Goal: Information Seeking & Learning: Learn about a topic

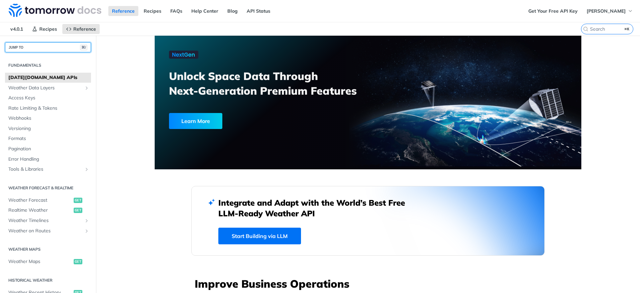
click at [40, 48] on button "JUMP TO ⌘/" at bounding box center [48, 47] width 86 height 10
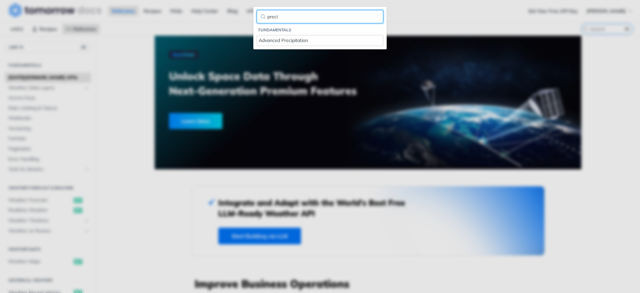
type input "preci"
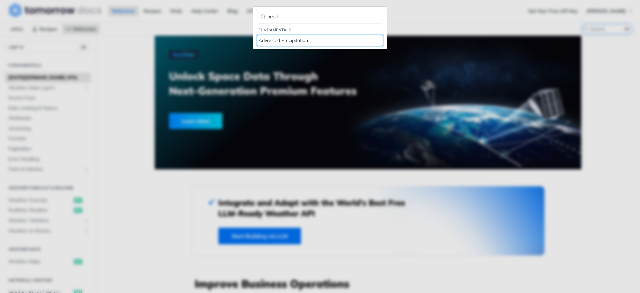
click at [350, 43] on div "Advanced Precipitation" at bounding box center [320, 40] width 123 height 7
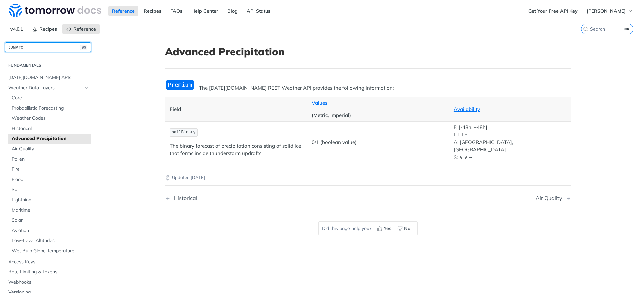
click at [51, 50] on button "JUMP TO ⌘/" at bounding box center [48, 47] width 86 height 10
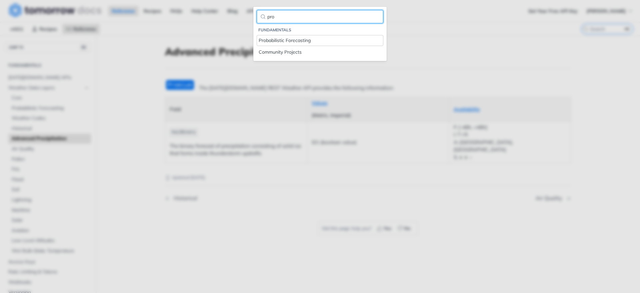
type input "pro"
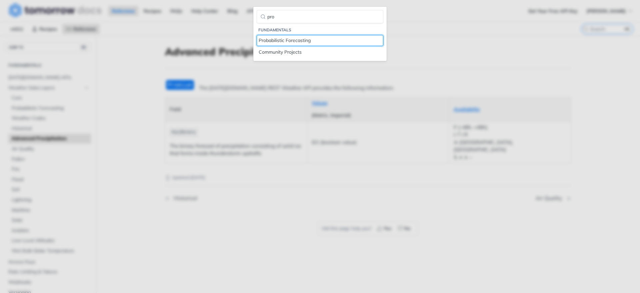
click at [317, 44] on div "Probabilistic Forecasting" at bounding box center [320, 40] width 123 height 7
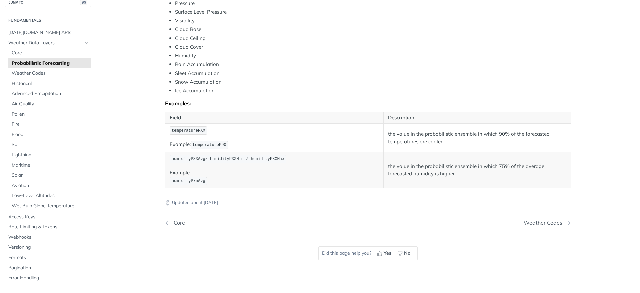
scroll to position [324, 0]
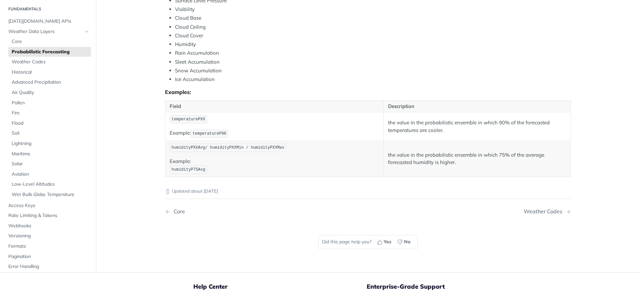
click at [230, 178] on div "Updated about [DATE]" at bounding box center [368, 186] width 406 height 18
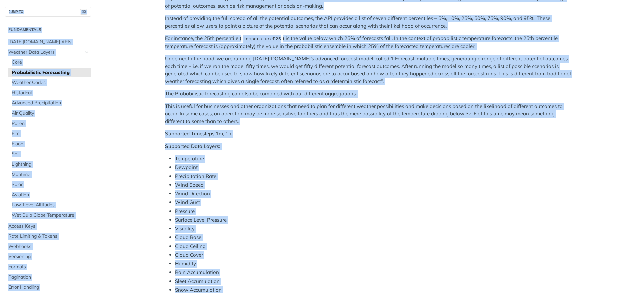
scroll to position [0, 0]
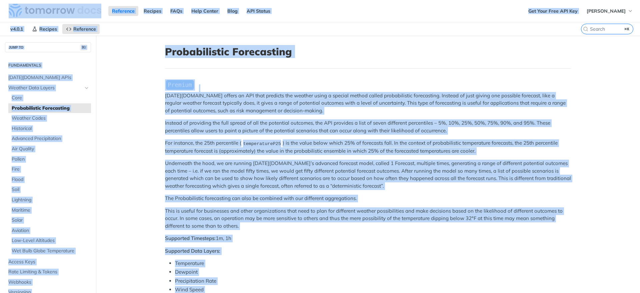
drag, startPoint x: 242, startPoint y: 194, endPoint x: 16, endPoint y: 17, distance: 288.0
click at [16, 17] on div "Jump to Content Reference Recipes FAQs Help Center Blog API Status Recipes Refe…" at bounding box center [320, 146] width 640 height 293
copy div "Loremipsu Dolorsi AMEt Cons Adipis Elit SED Doeius Tempori Utlaboree d 4.7.3 Ma…"
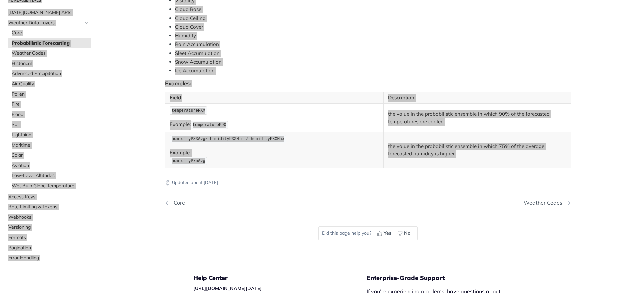
scroll to position [329, 0]
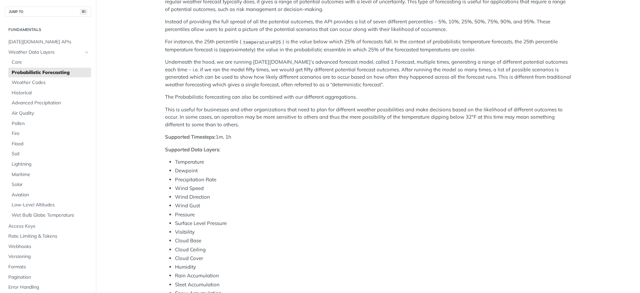
scroll to position [0, 0]
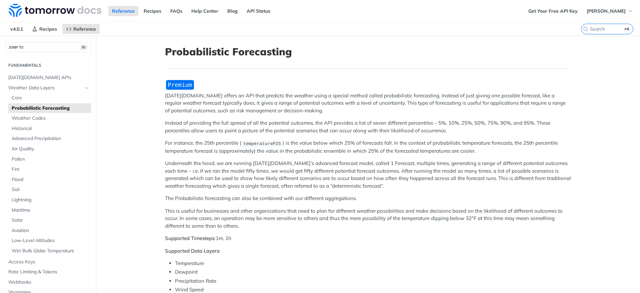
click at [234, 98] on p "[DATE][DOMAIN_NAME] offers an API that predicts the weather using a special met…" at bounding box center [368, 103] width 406 height 23
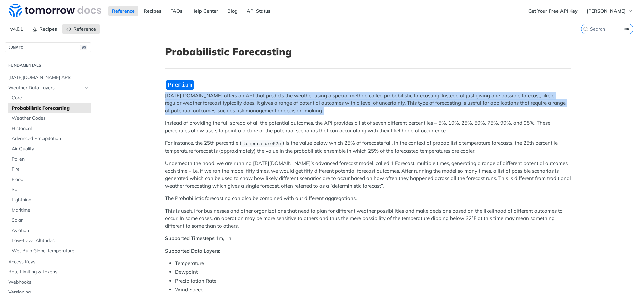
click at [234, 98] on p "[DATE][DOMAIN_NAME] offers an API that predicts the weather using a special met…" at bounding box center [368, 103] width 406 height 23
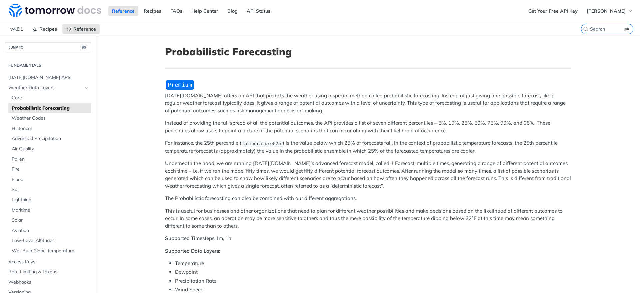
click at [344, 124] on p "Instead of providing the full spread of all the potential outcomes, the API pro…" at bounding box center [368, 126] width 406 height 15
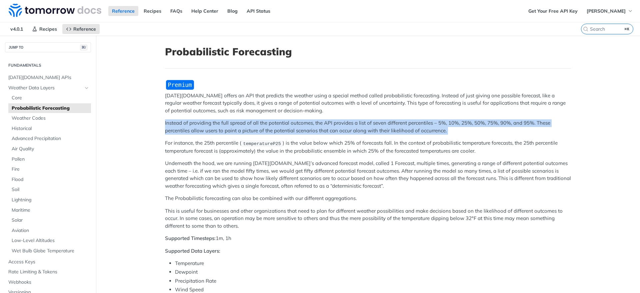
click at [344, 124] on p "Instead of providing the full spread of all the potential outcomes, the API pro…" at bounding box center [368, 126] width 406 height 15
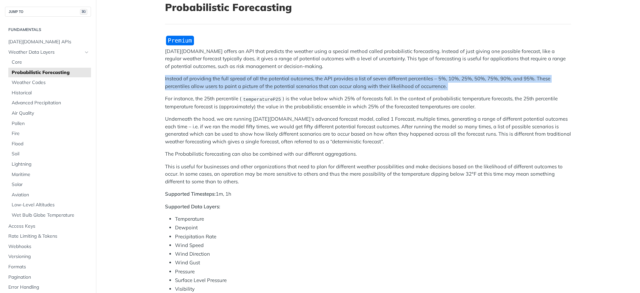
scroll to position [48, 0]
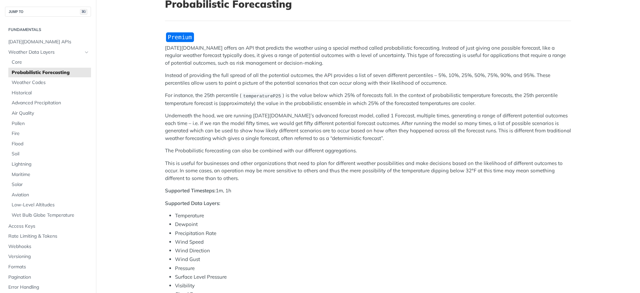
click at [202, 189] on strong "Supported Timesteps:" at bounding box center [190, 190] width 51 height 6
copy div "Supported Timesteps: 1m, 1h"
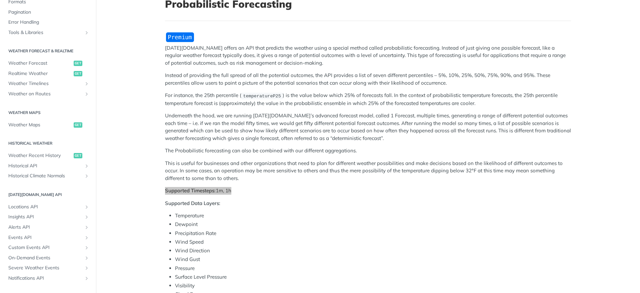
scroll to position [256, 0]
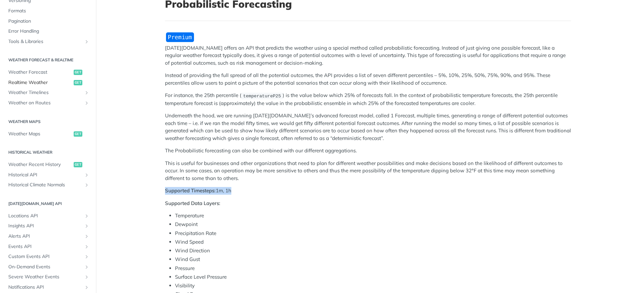
click at [39, 82] on span "Realtime Weather" at bounding box center [40, 82] width 64 height 7
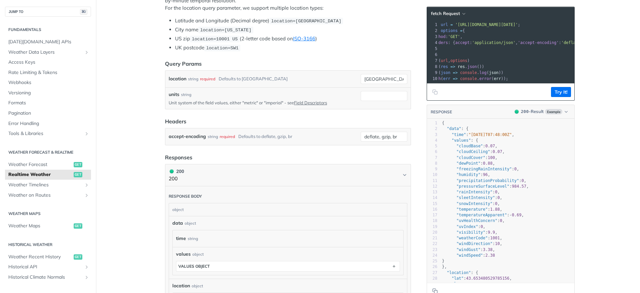
click at [47, 3] on div "JUMP TO ⌘/" at bounding box center [48, 8] width 96 height 17
click at [44, 12] on button "JUMP TO ⌘/" at bounding box center [48, 12] width 86 height 10
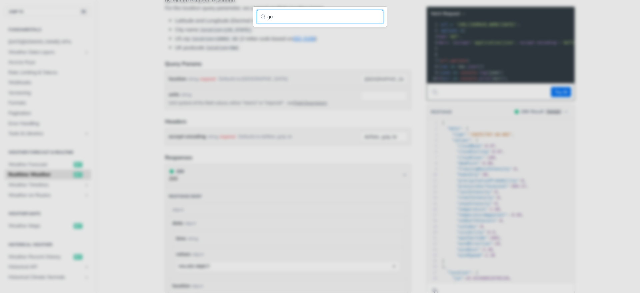
type input "g"
type input "c"
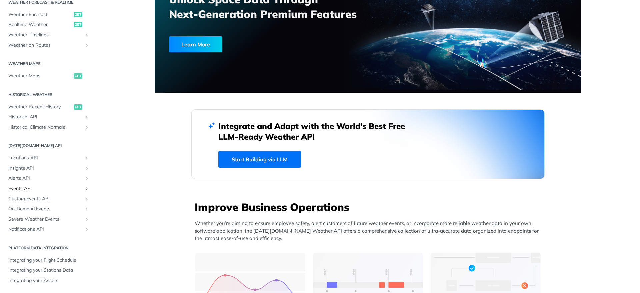
scroll to position [284, 0]
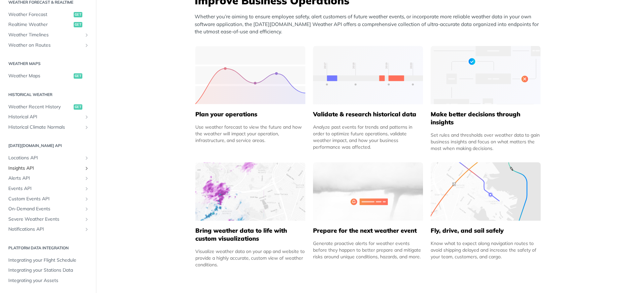
click at [23, 164] on link "Insights API" at bounding box center [48, 168] width 86 height 10
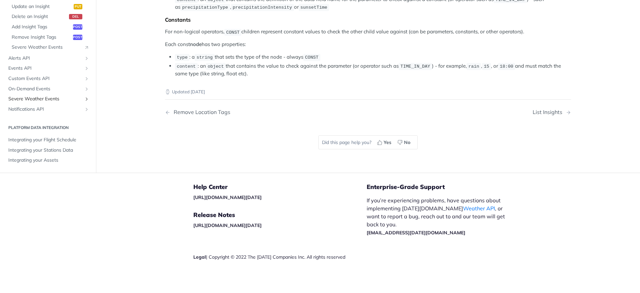
scroll to position [1305, 0]
click at [37, 113] on span "Notifications API" at bounding box center [45, 109] width 74 height 7
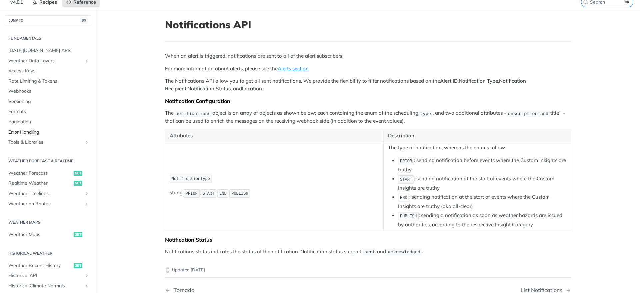
scroll to position [0, 0]
click at [36, 62] on span "Weather Data Layers" at bounding box center [45, 60] width 74 height 7
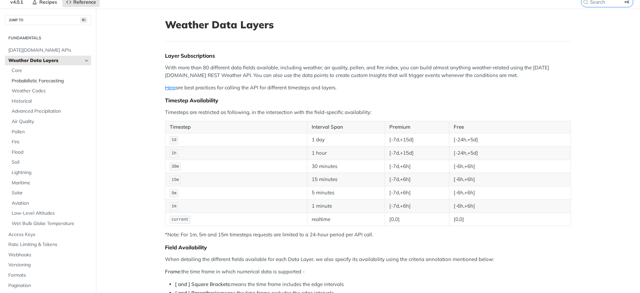
click at [25, 79] on span "Probabilistic Forecasting" at bounding box center [51, 81] width 78 height 7
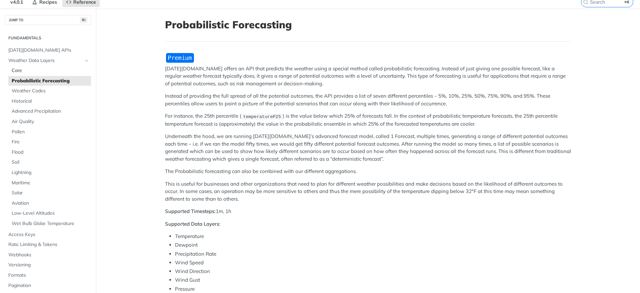
click at [21, 70] on span "Core" at bounding box center [51, 70] width 78 height 7
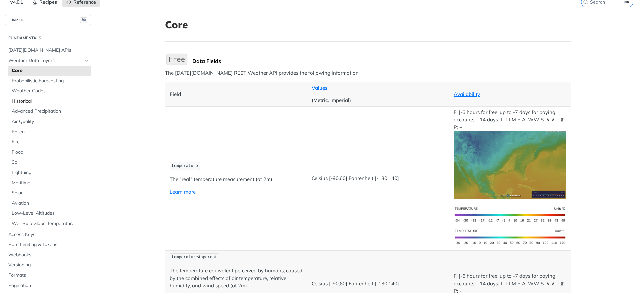
click at [33, 100] on span "Historical" at bounding box center [51, 101] width 78 height 7
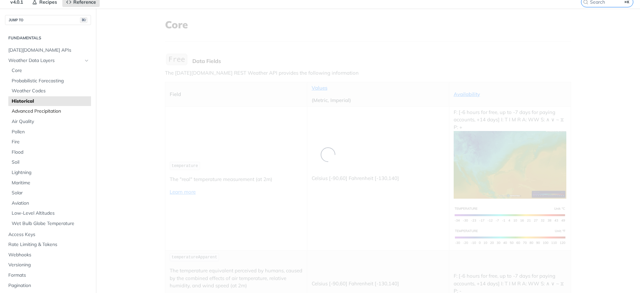
click at [33, 110] on span "Advanced Precipitation" at bounding box center [51, 111] width 78 height 7
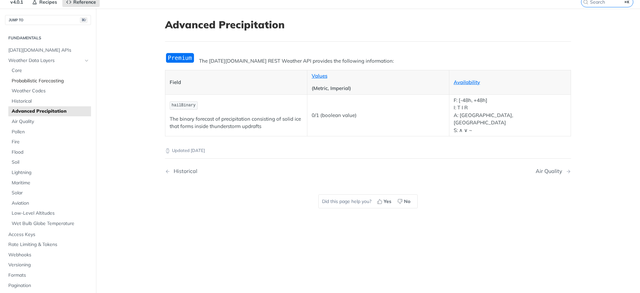
click at [32, 78] on span "Probabilistic Forecasting" at bounding box center [51, 81] width 78 height 7
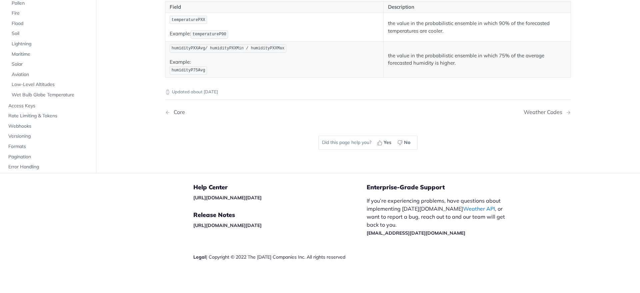
scroll to position [260, 0]
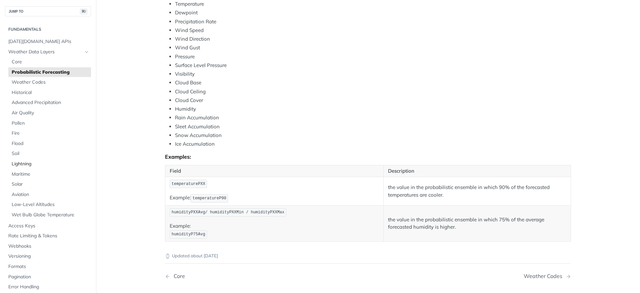
click at [26, 164] on span "Lightning" at bounding box center [51, 164] width 78 height 7
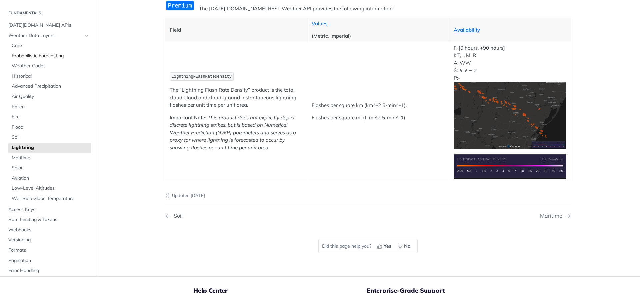
click at [36, 52] on link "Probabilistic Forecasting" at bounding box center [49, 56] width 83 height 10
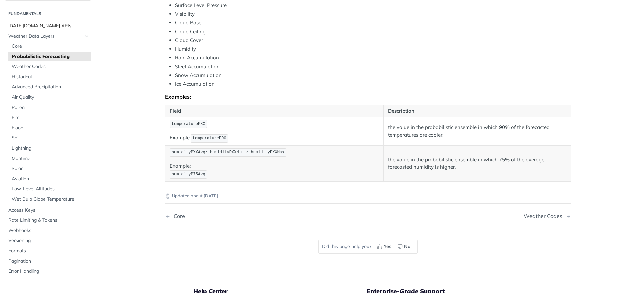
click at [50, 24] on span "[DATE][DOMAIN_NAME] APIs" at bounding box center [48, 25] width 81 height 7
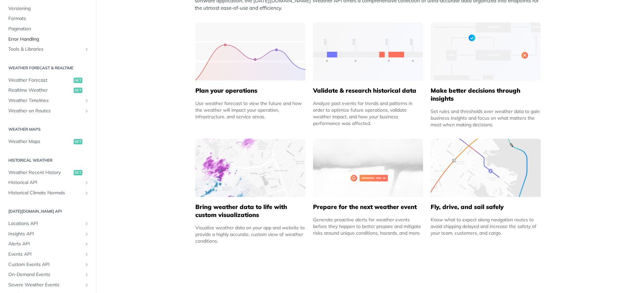
scroll to position [88, 0]
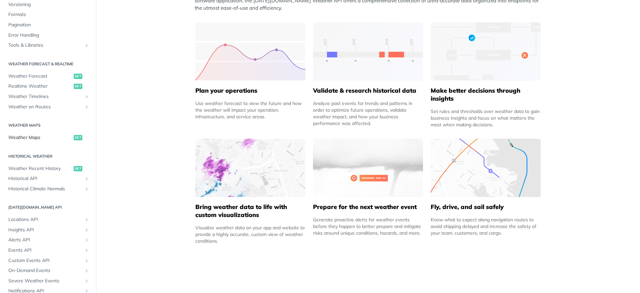
click at [42, 140] on span "Weather Maps" at bounding box center [40, 137] width 64 height 7
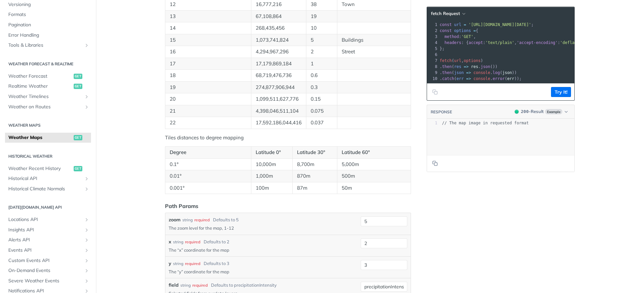
scroll to position [674, 0]
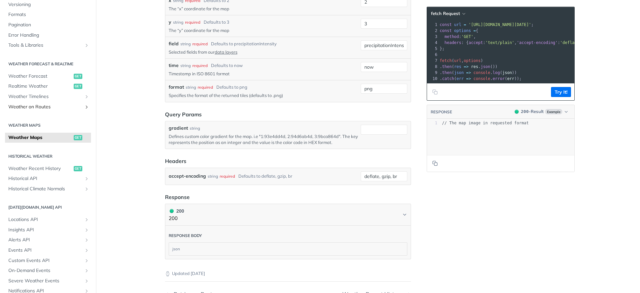
click at [33, 107] on span "Weather on Routes" at bounding box center [45, 107] width 74 height 7
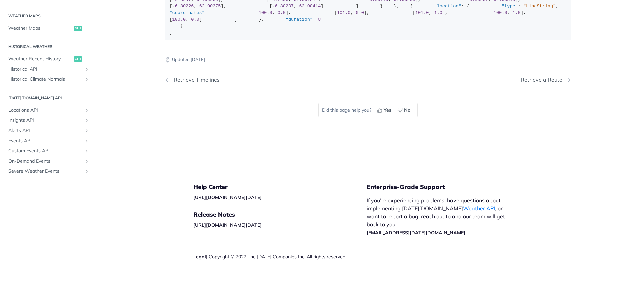
scroll to position [161, 0]
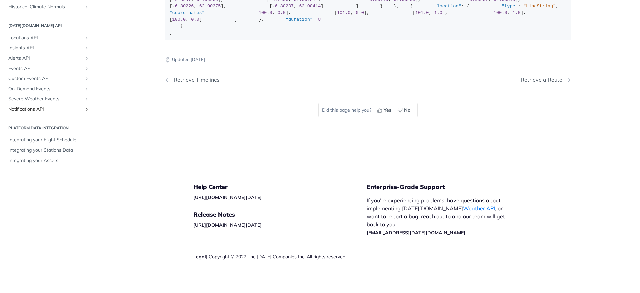
click at [54, 112] on span "Notifications API" at bounding box center [45, 109] width 74 height 7
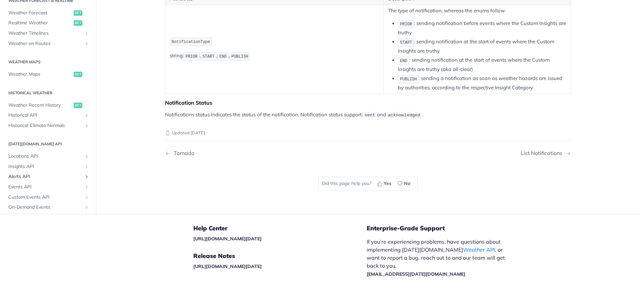
scroll to position [9, 0]
